Goal: Task Accomplishment & Management: Manage account settings

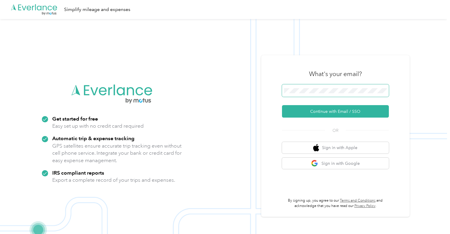
click at [306, 87] on span at bounding box center [335, 90] width 107 height 12
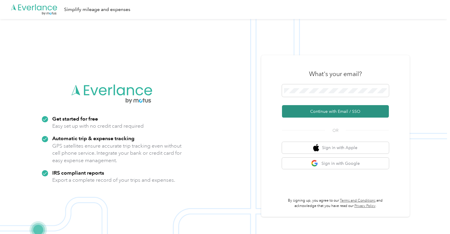
click at [322, 109] on button "Continue with Email / SSO" at bounding box center [335, 111] width 107 height 12
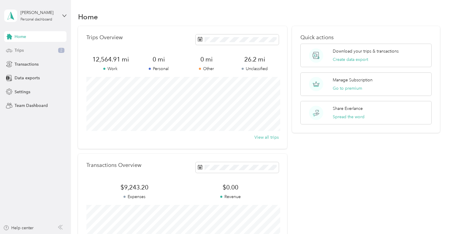
click at [20, 48] on span "Trips" at bounding box center [19, 50] width 9 height 6
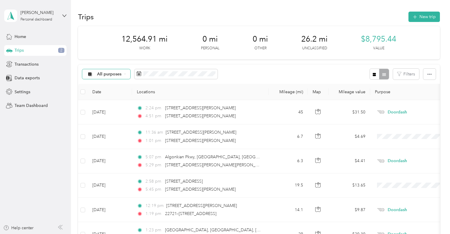
click at [116, 73] on span "All purposes" at bounding box center [109, 74] width 25 height 4
click at [118, 134] on span "Doordash" at bounding box center [111, 136] width 29 height 6
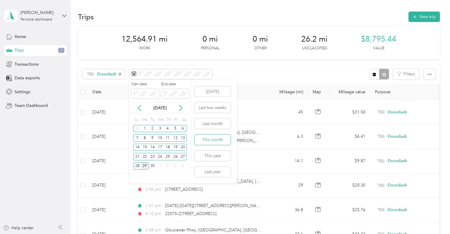
click at [209, 140] on button "This month" at bounding box center [212, 139] width 36 height 10
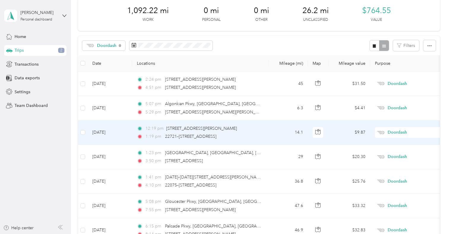
scroll to position [30, 0]
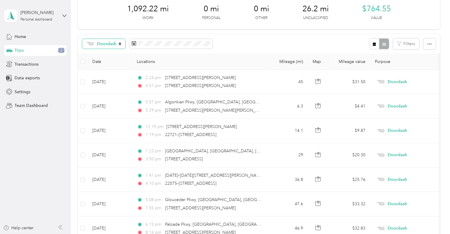
click at [119, 43] on icon at bounding box center [120, 43] width 2 height 2
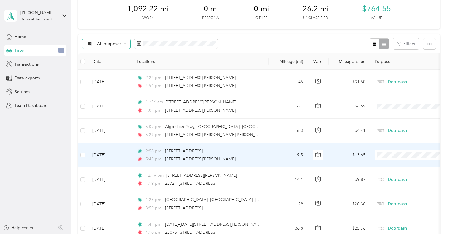
click at [101, 156] on td "Sep 27, 2025" at bounding box center [110, 155] width 44 height 24
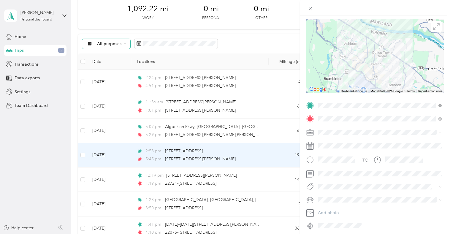
scroll to position [42, 0]
click at [336, 164] on li "Real Estate" at bounding box center [380, 163] width 128 height 10
click at [327, 194] on span "Tour" at bounding box center [327, 196] width 7 height 5
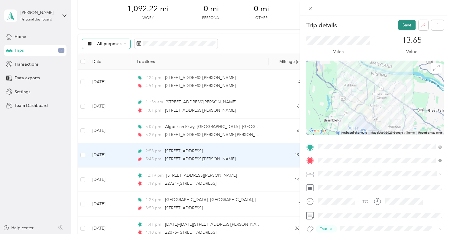
scroll to position [0, 0]
click at [409, 25] on button "Save" at bounding box center [406, 25] width 17 height 10
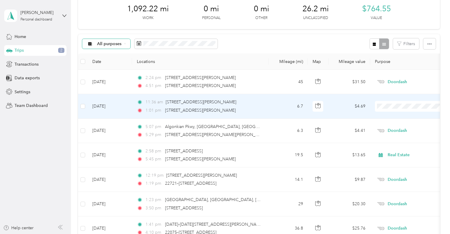
click at [112, 108] on td "Sep 28, 2025" at bounding box center [110, 106] width 44 height 24
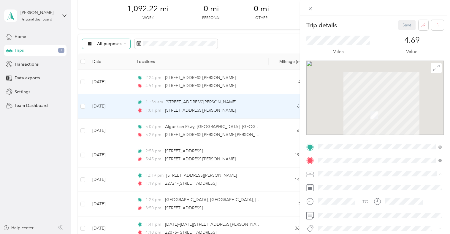
click at [346, 109] on div "Real Estate" at bounding box center [380, 111] width 120 height 6
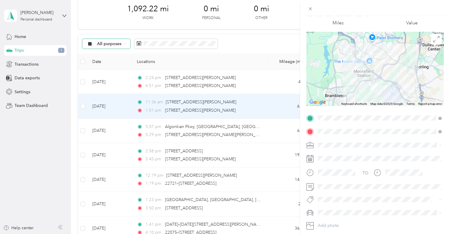
scroll to position [29, 0]
click at [342, 178] on div "Showing" at bounding box center [380, 177] width 120 height 7
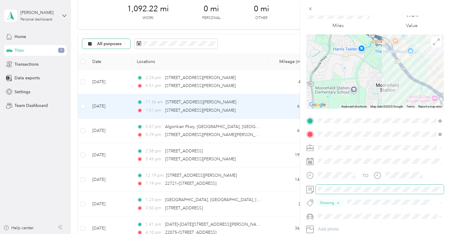
scroll to position [0, 0]
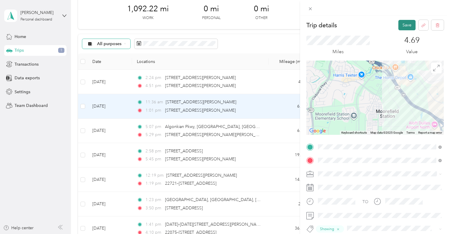
click at [404, 28] on button "Save" at bounding box center [406, 25] width 17 height 10
